Goal: Find specific page/section: Find specific page/section

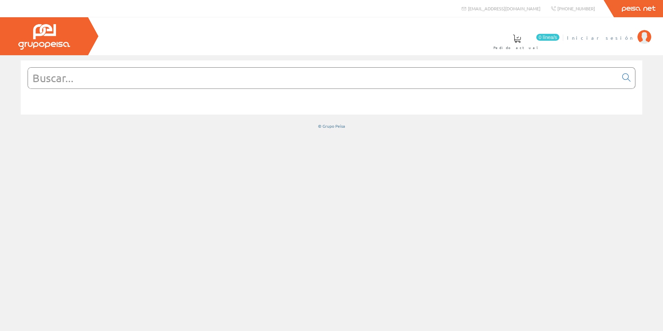
click at [626, 36] on span "Iniciar sesión" at bounding box center [600, 37] width 67 height 7
click at [286, 42] on span at bounding box center [282, 39] width 8 height 8
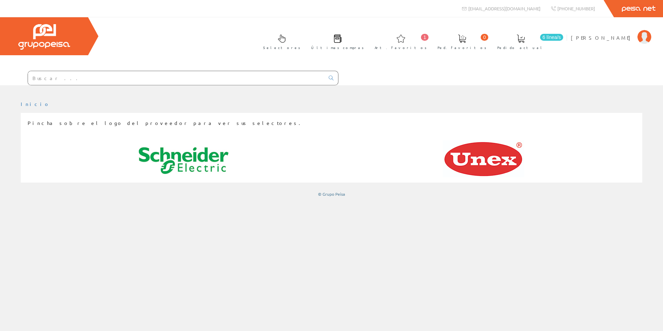
click at [174, 162] on img at bounding box center [184, 161] width 90 height 41
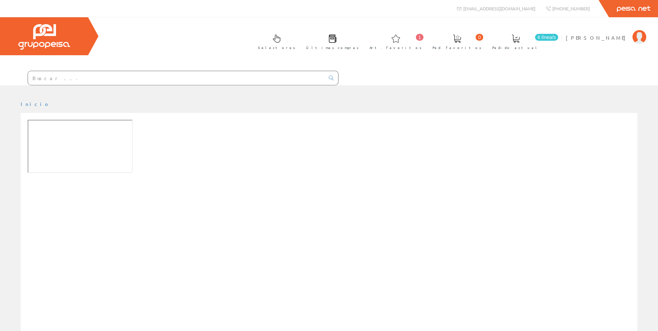
scroll to position [124, 0]
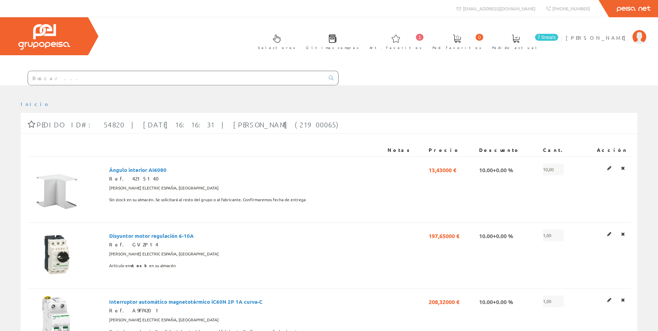
click at [281, 39] on span at bounding box center [276, 39] width 8 height 8
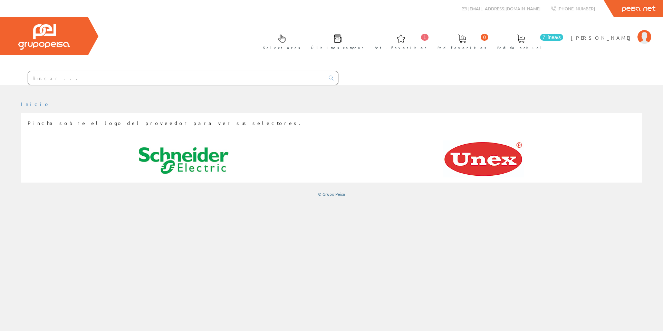
click at [186, 166] on img at bounding box center [184, 161] width 90 height 41
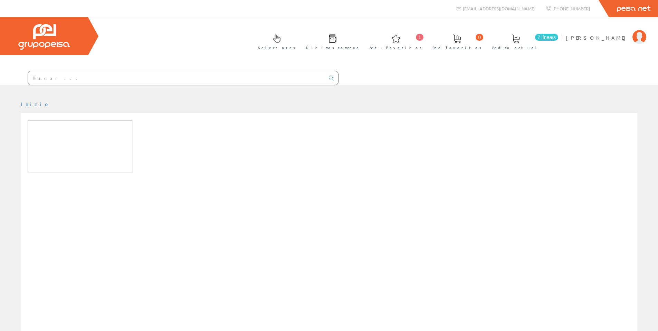
scroll to position [124, 0]
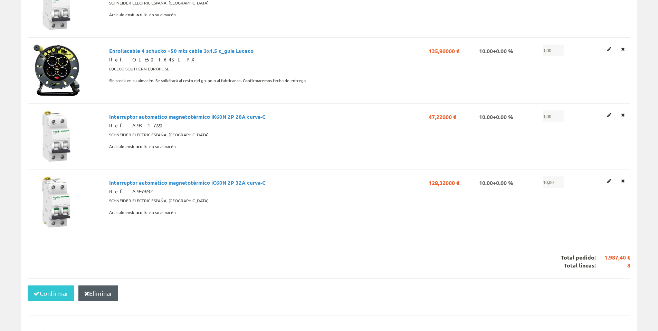
scroll to position [483, 0]
